Goal: Task Accomplishment & Management: Complete application form

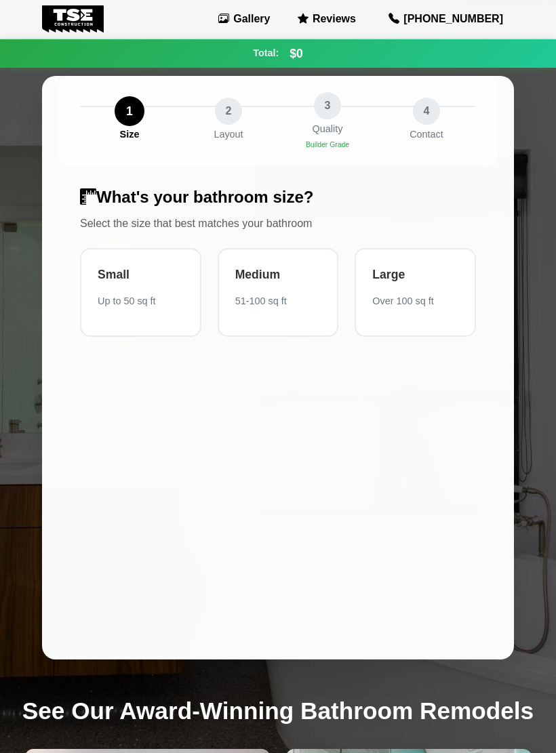
click at [274, 289] on div "Medium 51-100 sq ft" at bounding box center [278, 292] width 121 height 89
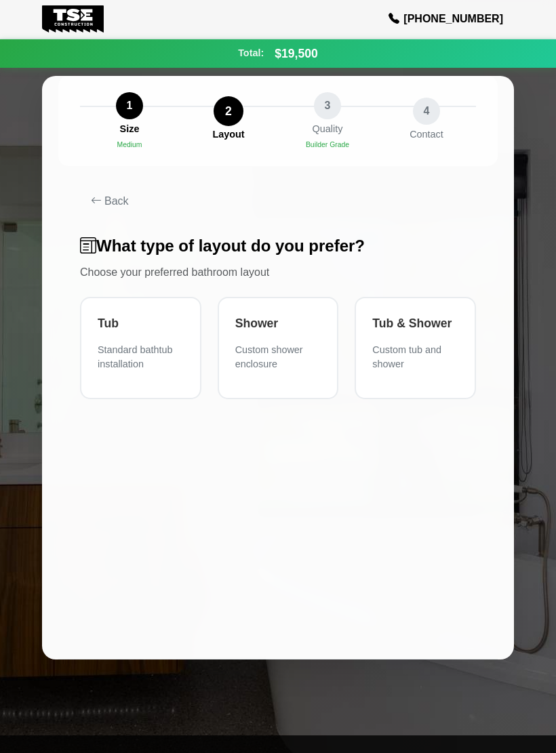
scroll to position [2, 0]
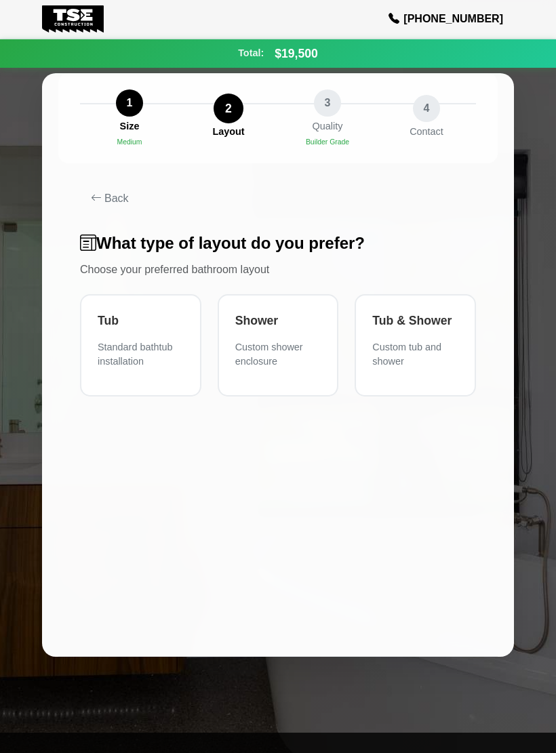
click at [121, 313] on div "Tub" at bounding box center [141, 321] width 86 height 18
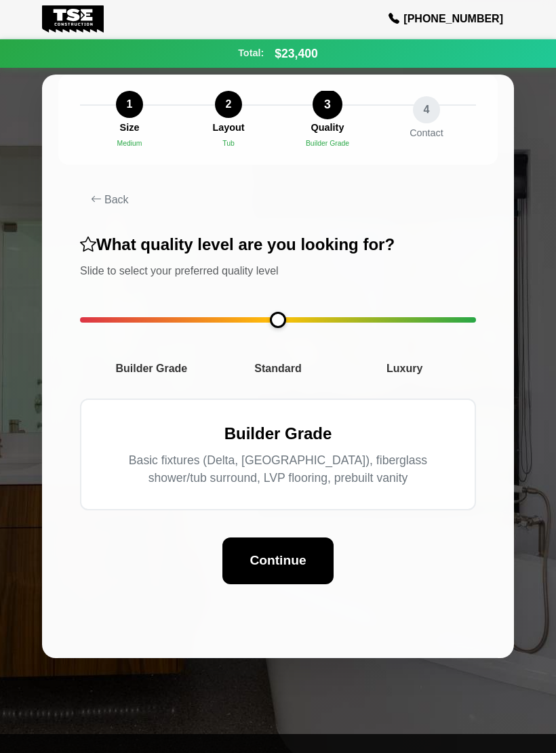
scroll to position [0, 0]
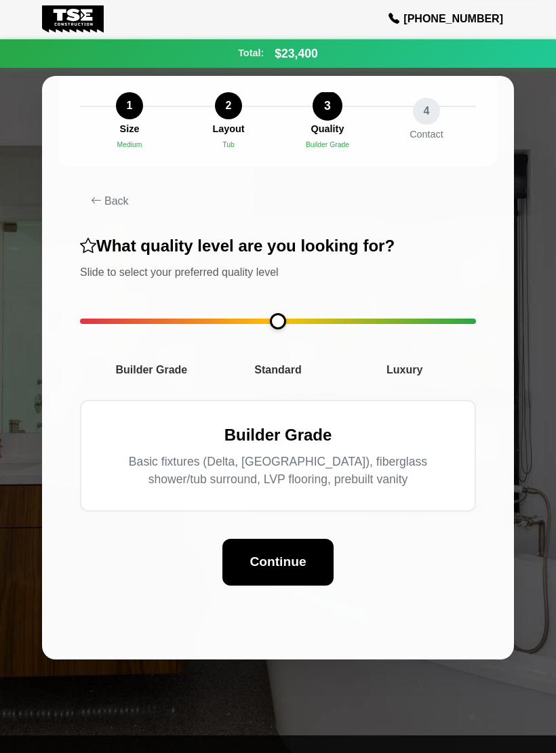
click at [284, 369] on span "Standard" at bounding box center [278, 370] width 127 height 16
click at [289, 363] on span "Standard" at bounding box center [278, 370] width 127 height 16
click at [293, 372] on span "Standard" at bounding box center [278, 370] width 127 height 16
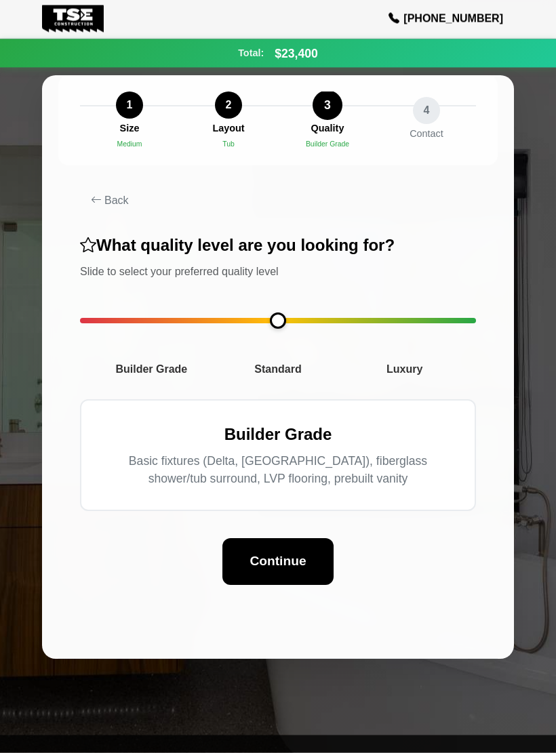
click at [303, 367] on span "Standard" at bounding box center [278, 370] width 127 height 16
click at [289, 362] on span "Standard" at bounding box center [278, 370] width 127 height 16
click at [281, 362] on span "Standard" at bounding box center [278, 370] width 127 height 16
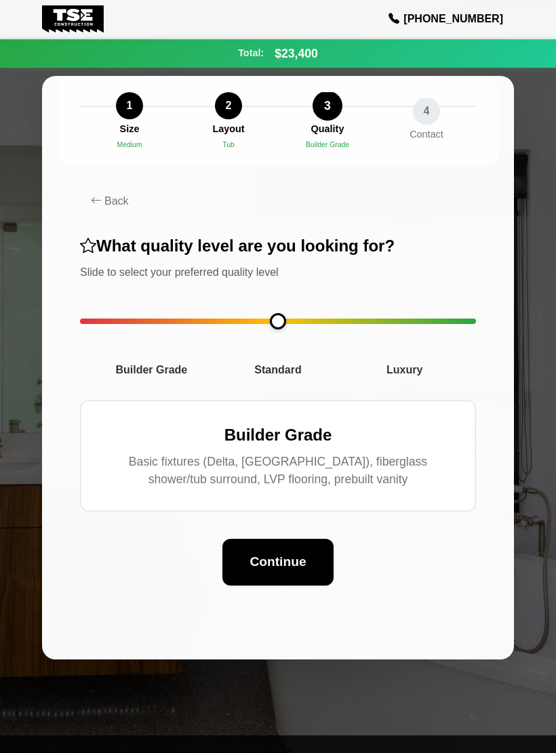
click at [290, 374] on span "Standard" at bounding box center [278, 370] width 127 height 16
click at [289, 371] on span "Standard" at bounding box center [278, 370] width 127 height 16
click at [286, 372] on span "Standard" at bounding box center [278, 370] width 127 height 16
click at [292, 364] on span "Standard" at bounding box center [278, 370] width 127 height 16
type input "*"
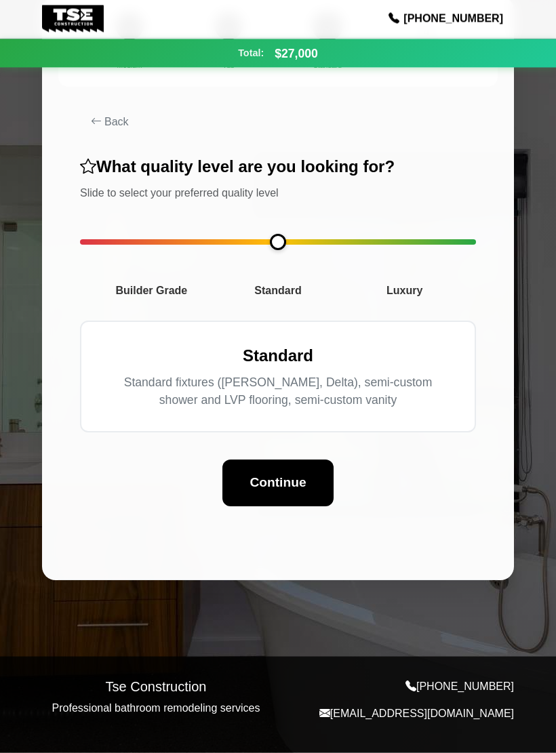
scroll to position [91, 0]
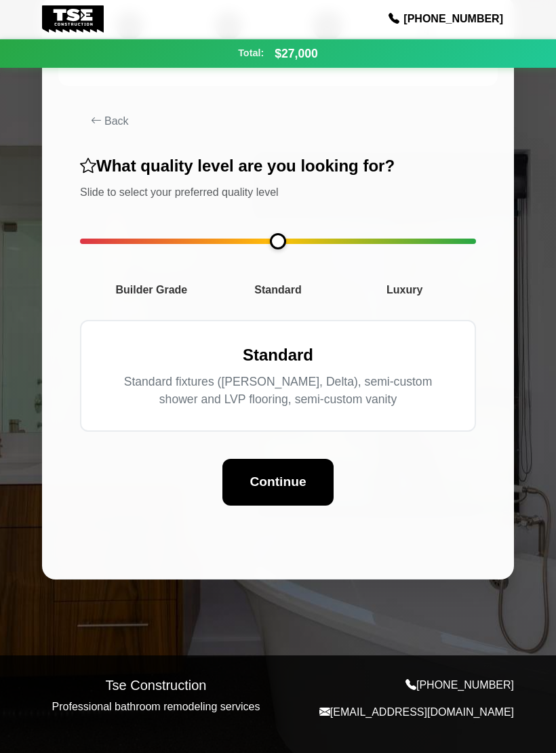
click at [279, 459] on button "Continue" at bounding box center [277, 482] width 111 height 47
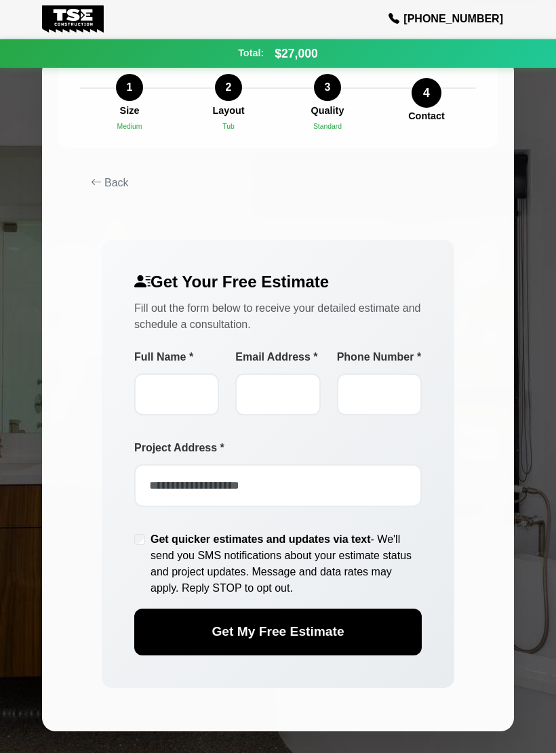
scroll to position [14, 0]
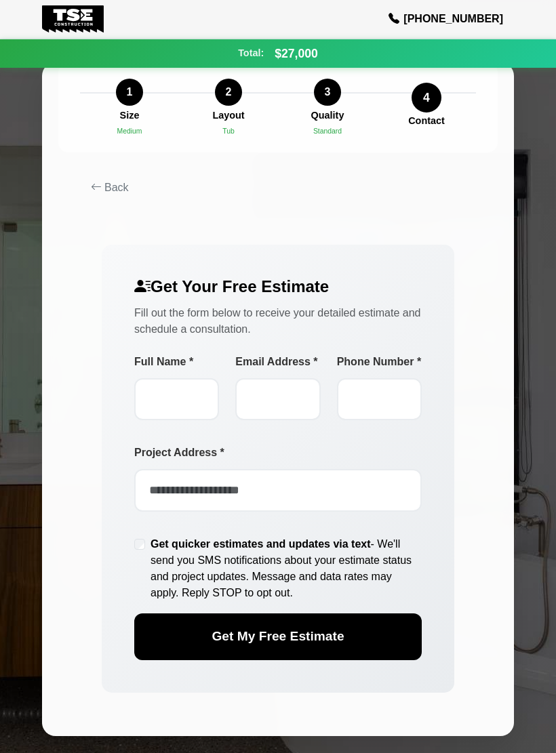
click at [2, 289] on body "Gallery Reviews [PHONE_NUMBER] Total: $27,000 Continue $27,000 Your estimated t…" at bounding box center [278, 447] width 556 height 923
click at [182, 393] on input "Full Name *" at bounding box center [176, 399] width 85 height 42
type input "**********"
click at [287, 418] on input "Email Address *" at bounding box center [277, 399] width 85 height 42
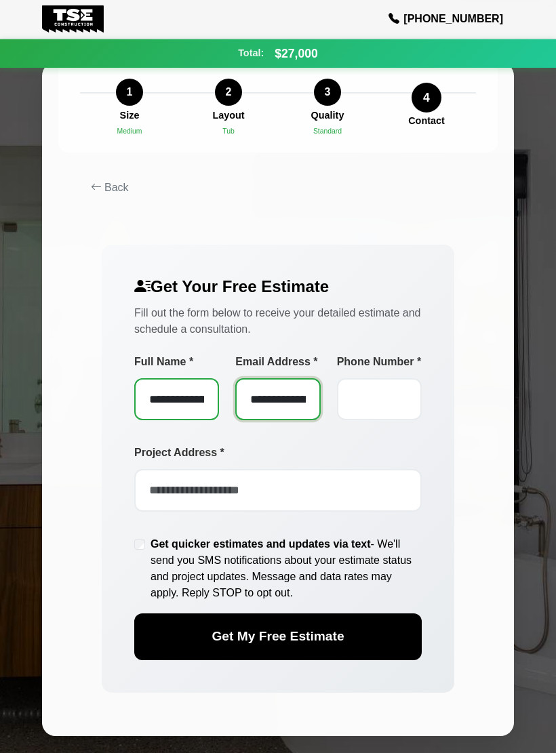
type input "**********"
click at [471, 534] on div "**********" at bounding box center [277, 444] width 439 height 583
click at [370, 407] on input "Phone Number *" at bounding box center [379, 399] width 85 height 42
type input "**********"
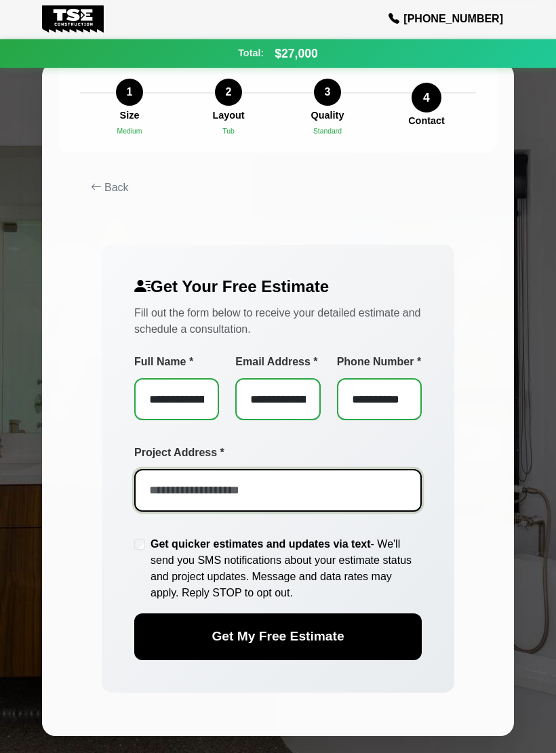
click at [265, 507] on input "Project Address *" at bounding box center [277, 490] width 287 height 42
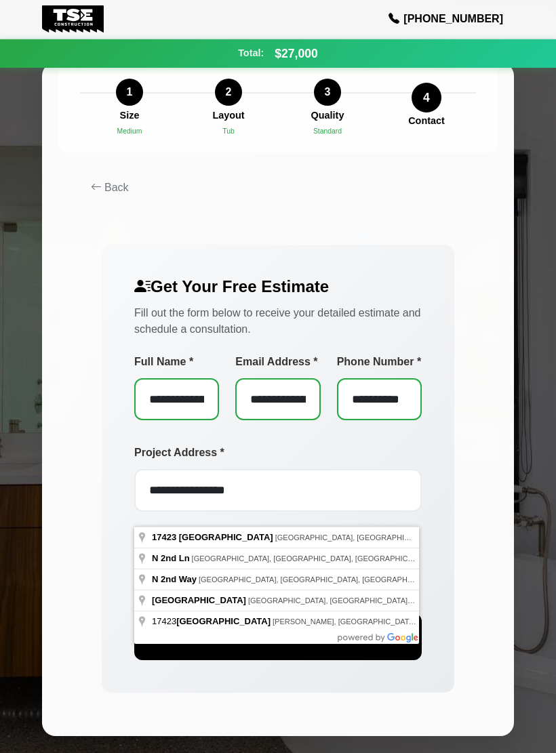
type input "**********"
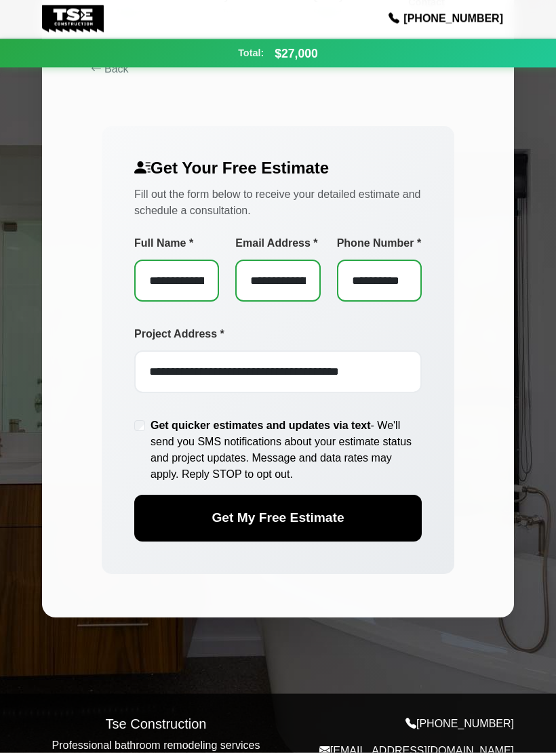
scroll to position [132, 0]
click at [324, 525] on span "Get My Free Estimate" at bounding box center [278, 518] width 132 height 14
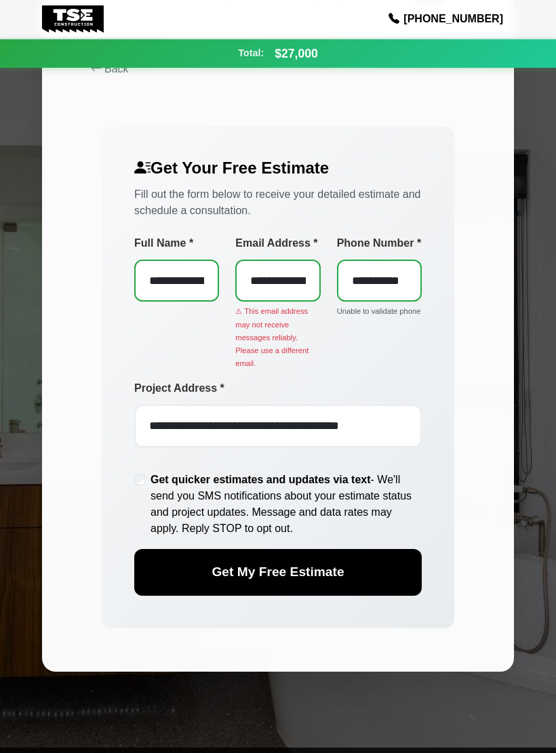
click at [330, 579] on span "Get My Free Estimate" at bounding box center [278, 572] width 132 height 14
click at [301, 573] on button "Get My Free Estimate" at bounding box center [277, 572] width 287 height 47
click at [307, 579] on span "Get My Free Estimate" at bounding box center [278, 572] width 132 height 14
click at [303, 569] on button "Get My Free Estimate" at bounding box center [277, 572] width 287 height 47
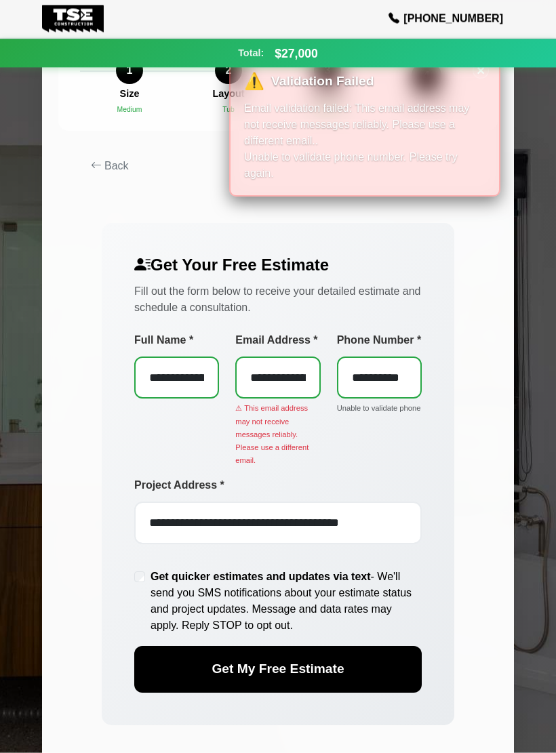
scroll to position [0, 0]
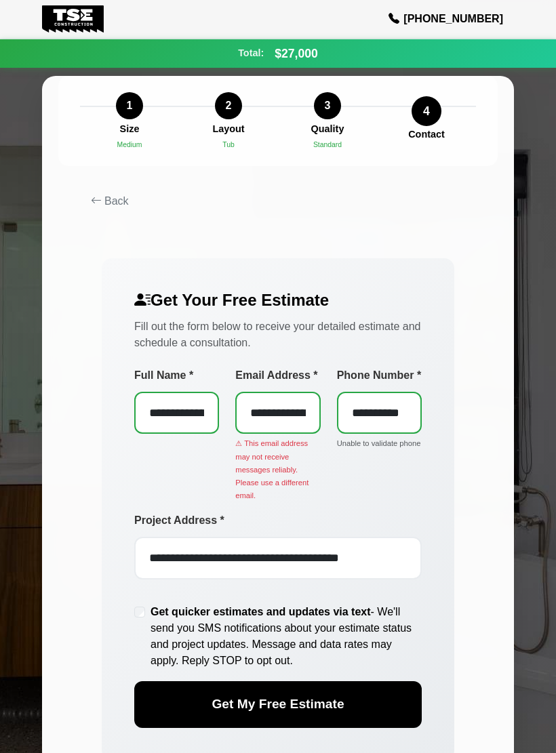
click at [426, 212] on button "Back" at bounding box center [278, 201] width 396 height 27
